Goal: Book appointment/travel/reservation

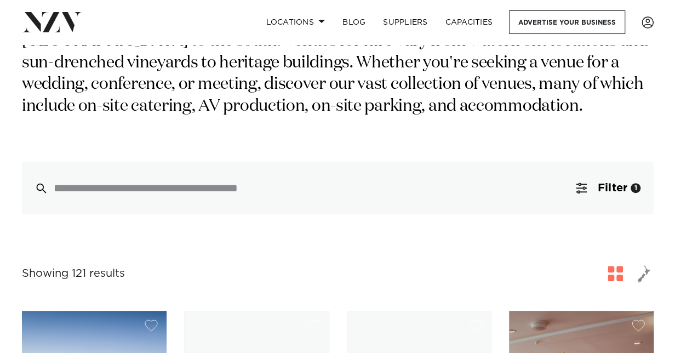
scroll to position [110, 0]
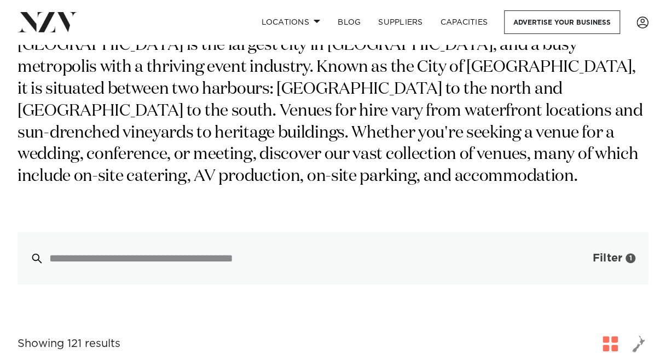
click at [603, 254] on span "Filter" at bounding box center [608, 257] width 30 height 11
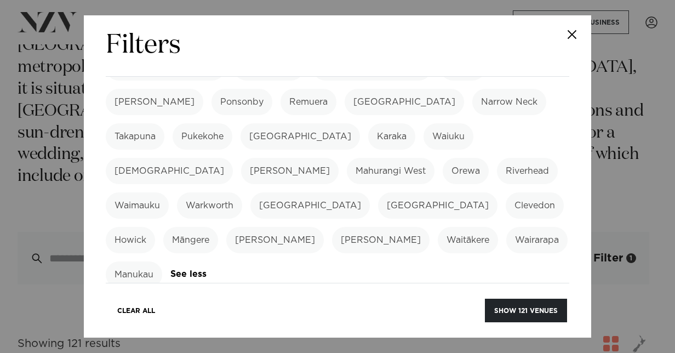
scroll to position [383, 0]
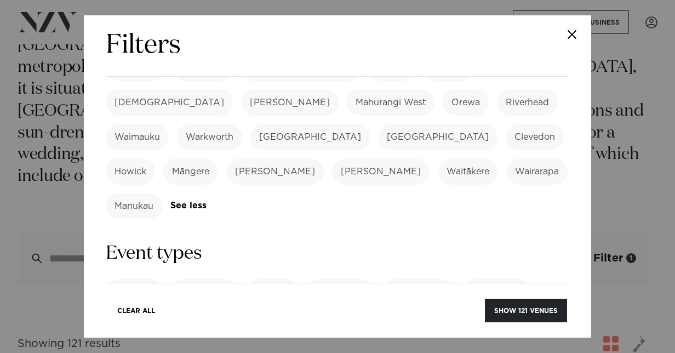
click at [268, 279] on label "Meeting" at bounding box center [272, 292] width 52 height 26
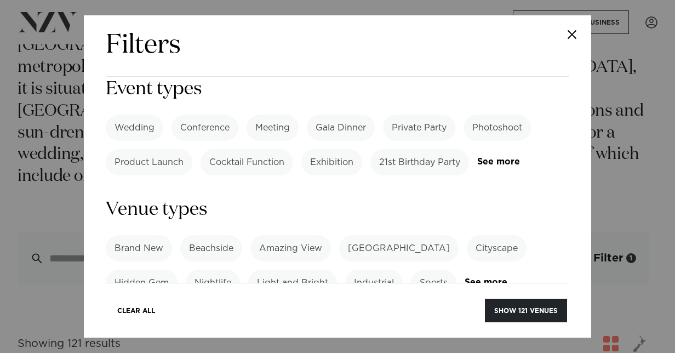
scroll to position [657, 0]
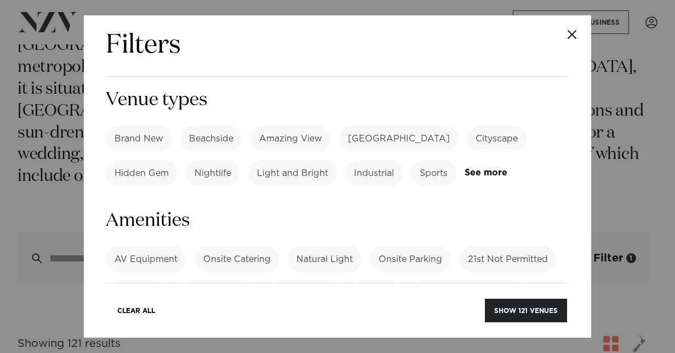
click at [129, 315] on link "See more" at bounding box center [148, 319] width 85 height 9
click at [143, 246] on label "AV Equipment" at bounding box center [146, 259] width 80 height 26
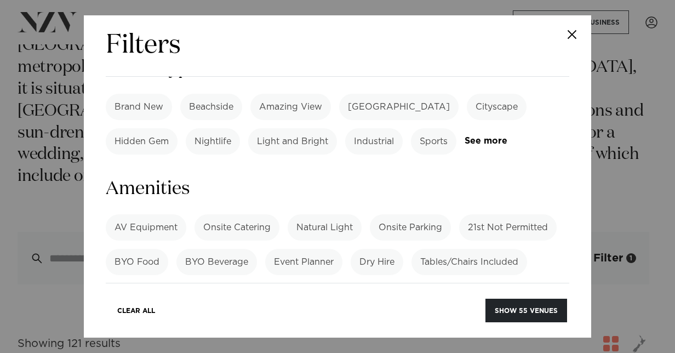
scroll to position [712, 0]
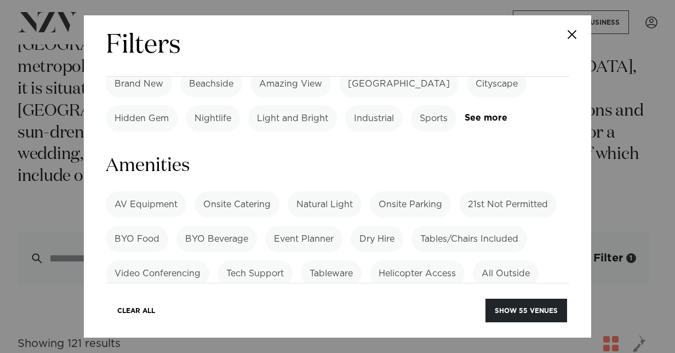
click at [237, 191] on label "Onsite Catering" at bounding box center [236, 204] width 85 height 26
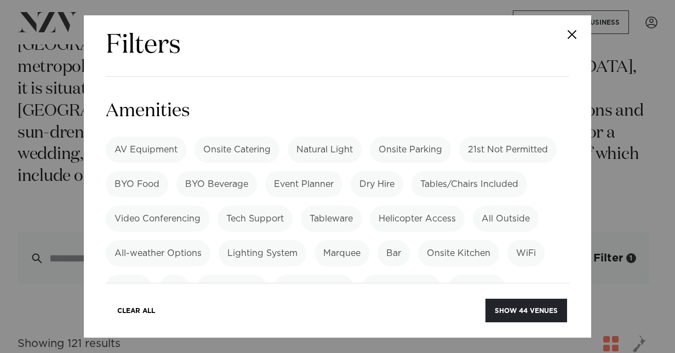
click at [243, 274] on label "Whiteboard" at bounding box center [231, 287] width 69 height 26
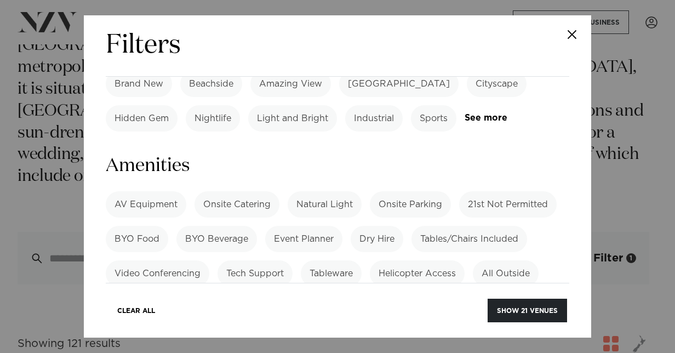
click at [529, 295] on label "WiFi" at bounding box center [525, 308] width 37 height 26
click at [436, 226] on label "Tables/Chairs Included" at bounding box center [469, 239] width 116 height 26
click at [480, 226] on label "Tables/Chairs Included" at bounding box center [469, 239] width 116 height 26
click at [475, 226] on label "Tables/Chairs Included" at bounding box center [469, 239] width 116 height 26
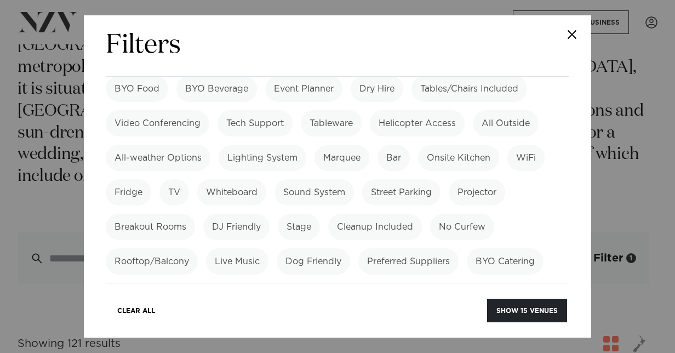
scroll to position [876, 0]
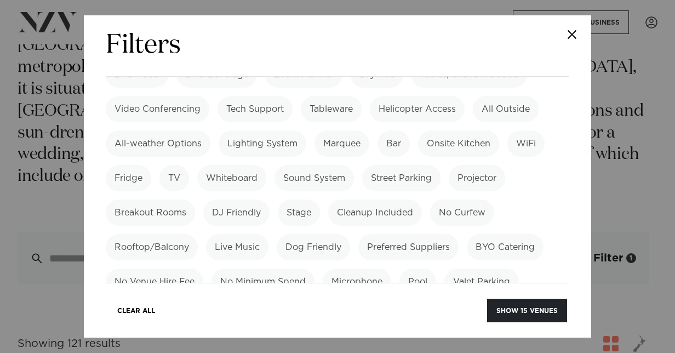
click at [162, 268] on label "No Venue Hire Fee" at bounding box center [154, 281] width 97 height 26
click at [163, 268] on label "No Venue Hire Fee" at bounding box center [154, 281] width 97 height 26
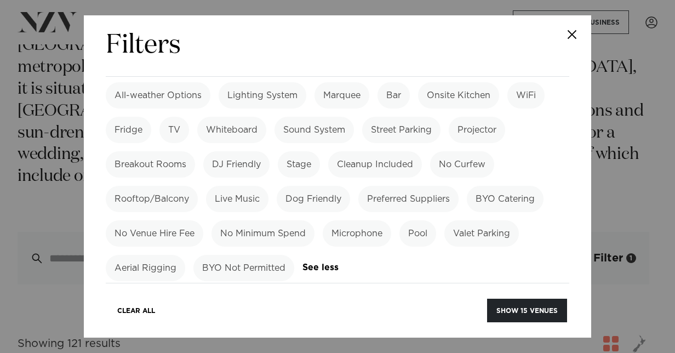
scroll to position [986, 0]
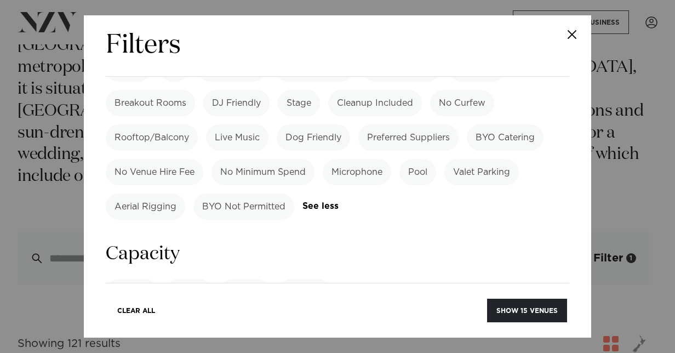
click at [304, 279] on label "Meeting" at bounding box center [304, 292] width 52 height 26
click at [222, 318] on input "number" at bounding box center [337, 333] width 463 height 30
type input "**"
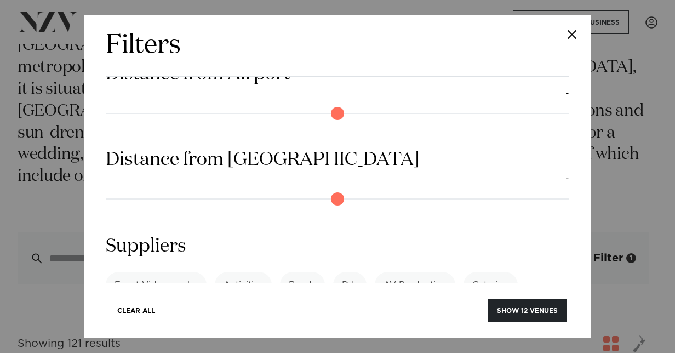
scroll to position [1295, 0]
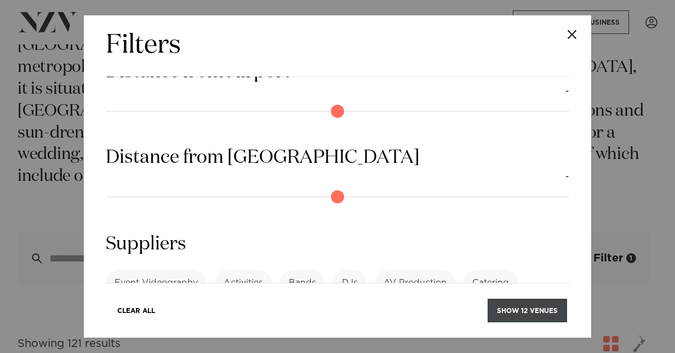
click at [526, 303] on button "Show 12 venues" at bounding box center [526, 310] width 79 height 24
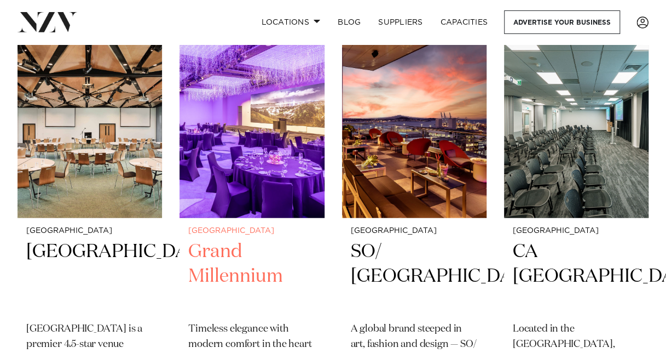
scroll to position [986, 0]
